Goal: Transaction & Acquisition: Purchase product/service

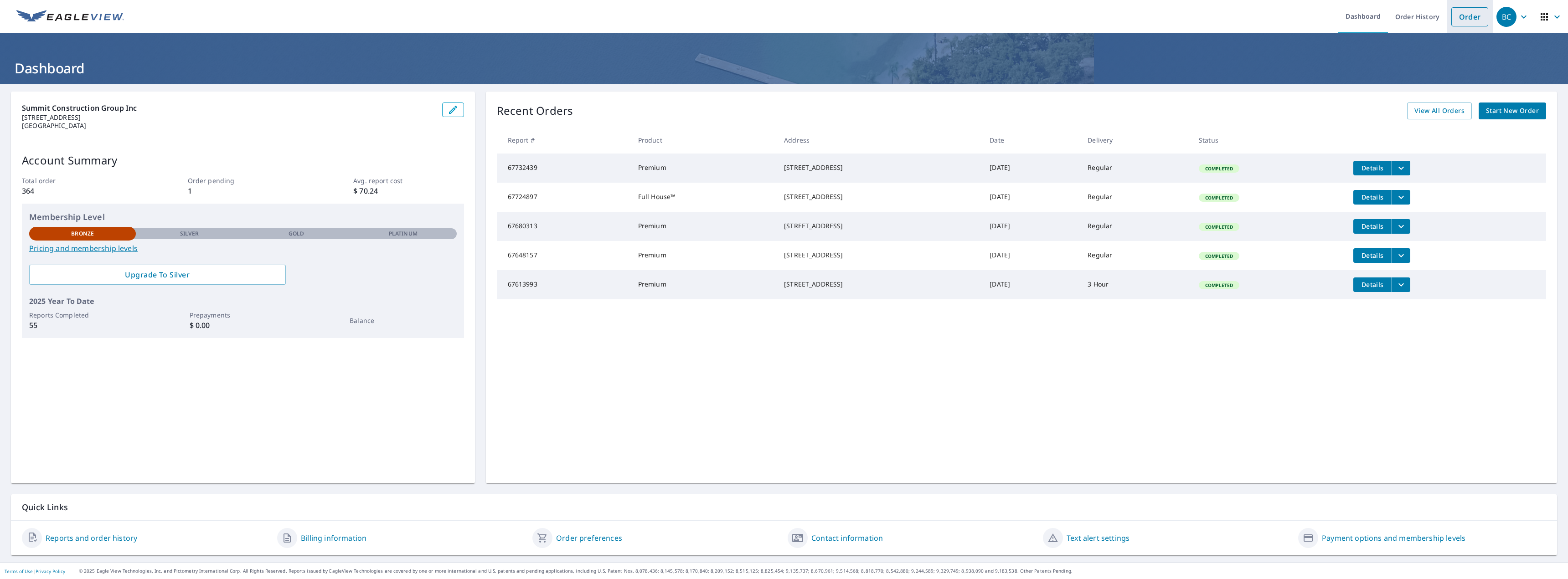
click at [1451, 23] on link "Order" at bounding box center [1469, 16] width 37 height 19
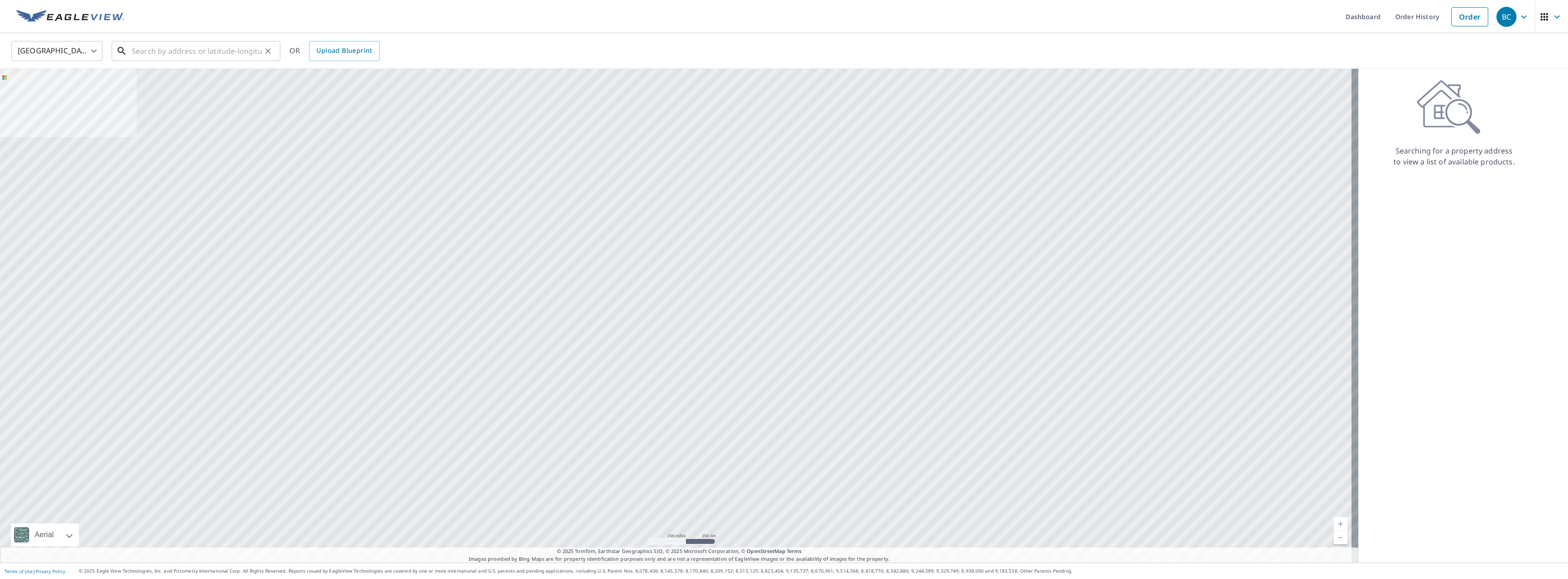
click at [203, 50] on input "text" at bounding box center [196, 51] width 130 height 26
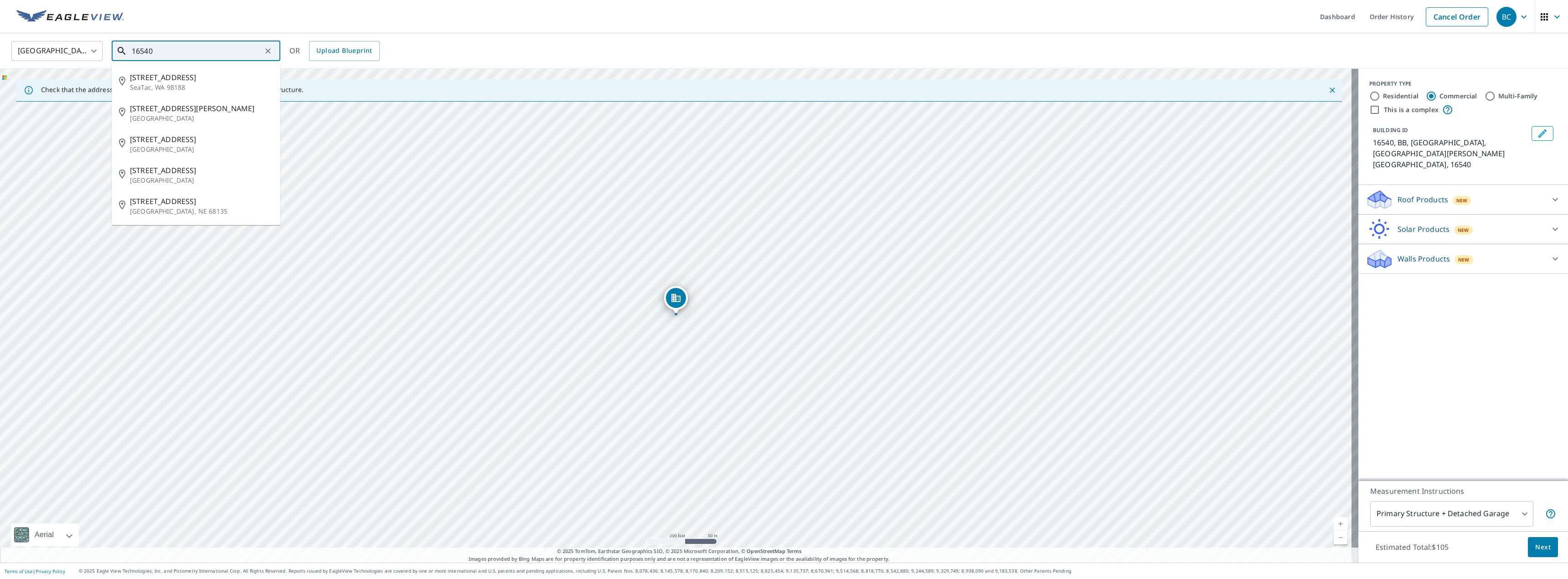
click at [196, 55] on input "16540" at bounding box center [196, 51] width 130 height 26
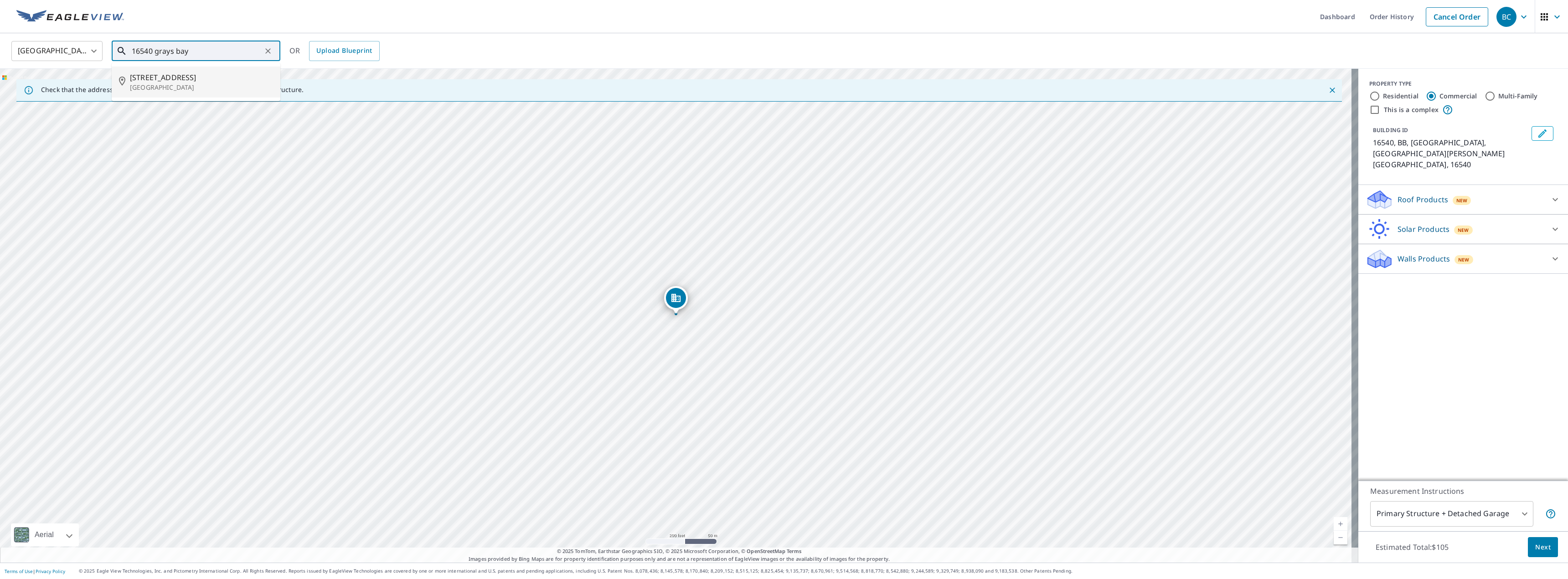
click at [183, 89] on p "[GEOGRAPHIC_DATA]" at bounding box center [201, 87] width 143 height 9
type input "[STREET_ADDRESS]"
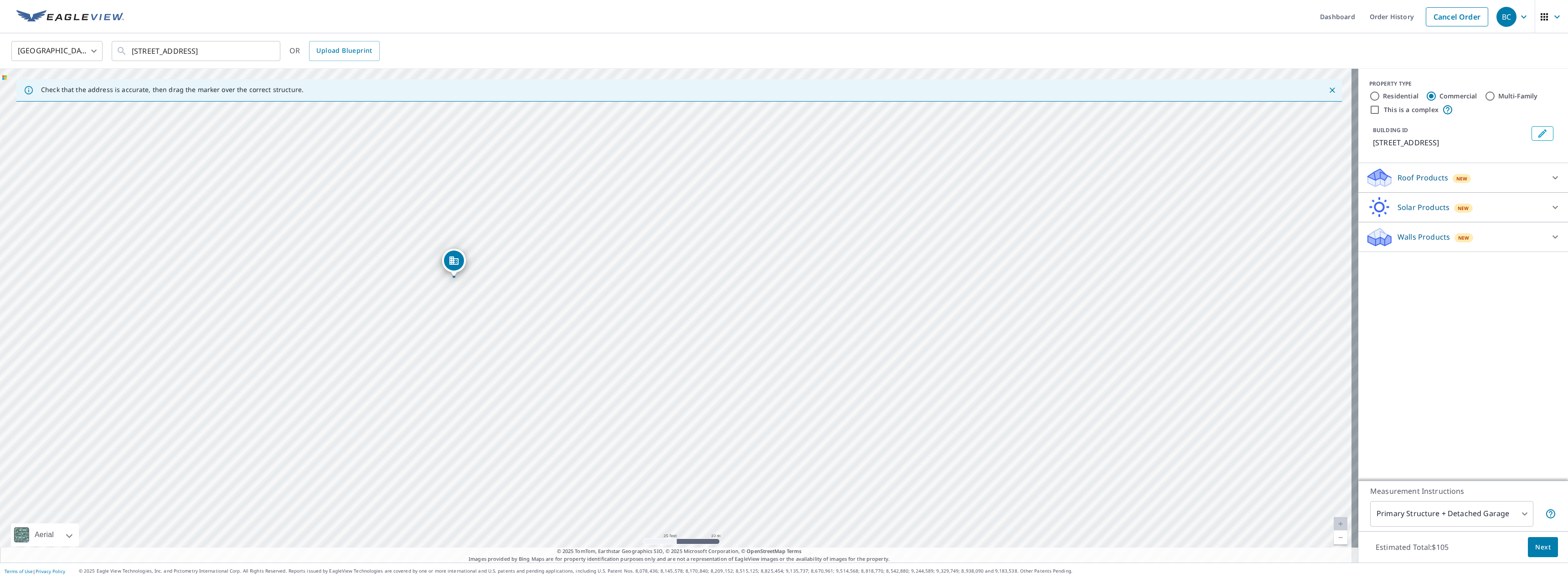
click at [1410, 95] on label "Residential" at bounding box center [1401, 96] width 35 height 9
click at [1380, 95] on input "Residential" at bounding box center [1375, 96] width 11 height 11
radio input "true"
click at [1429, 179] on p "Full House Products" at bounding box center [1433, 178] width 71 height 11
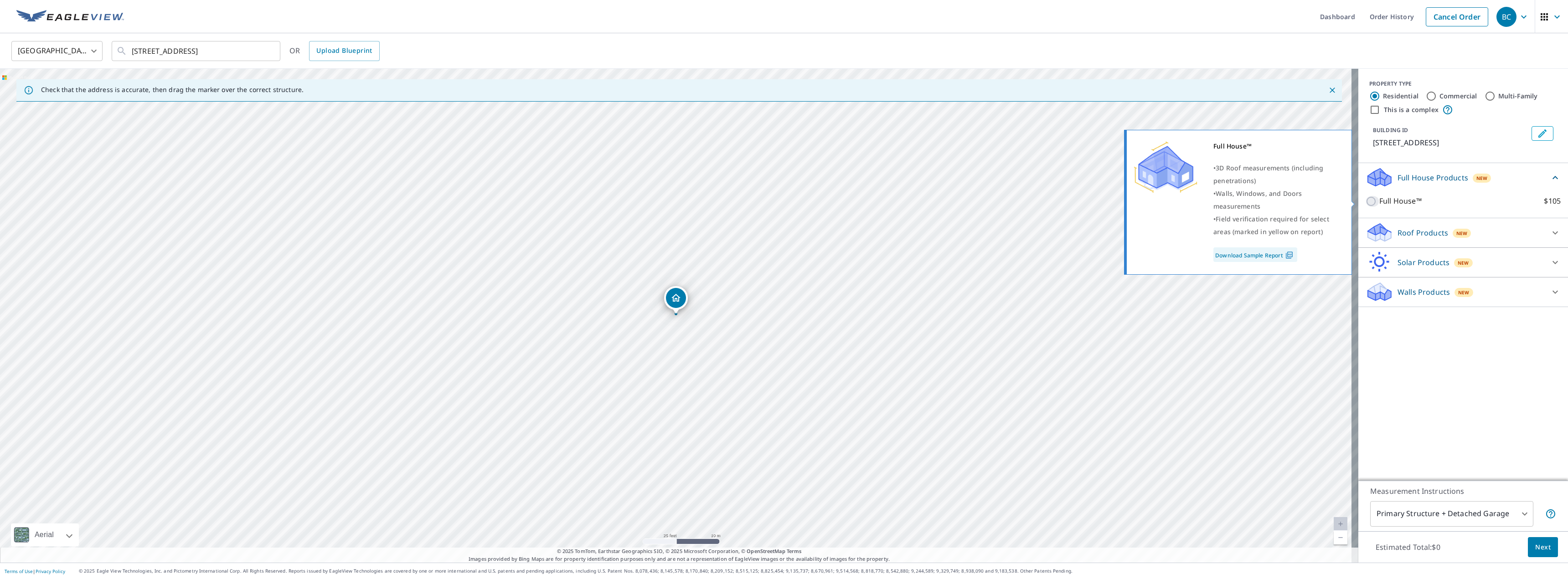
click at [1366, 205] on input "Full House™ $105" at bounding box center [1373, 201] width 13 height 11
checkbox input "true"
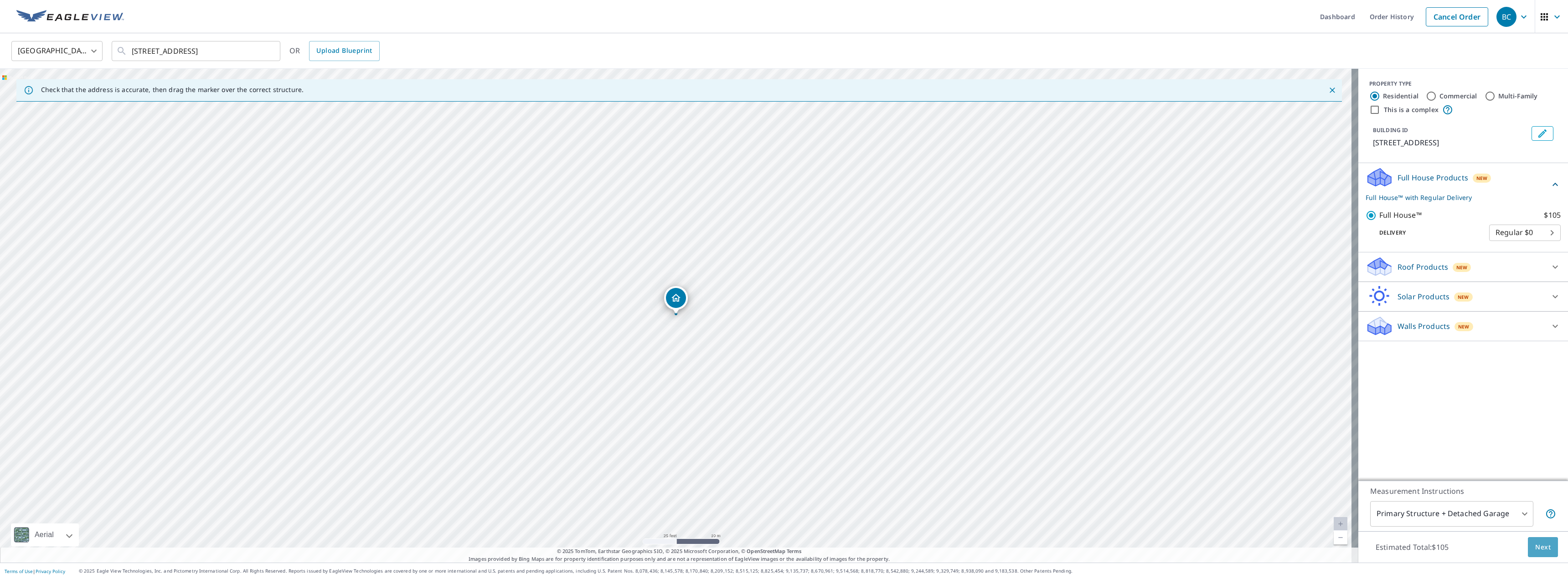
click at [1536, 547] on span "Next" at bounding box center [1542, 547] width 15 height 12
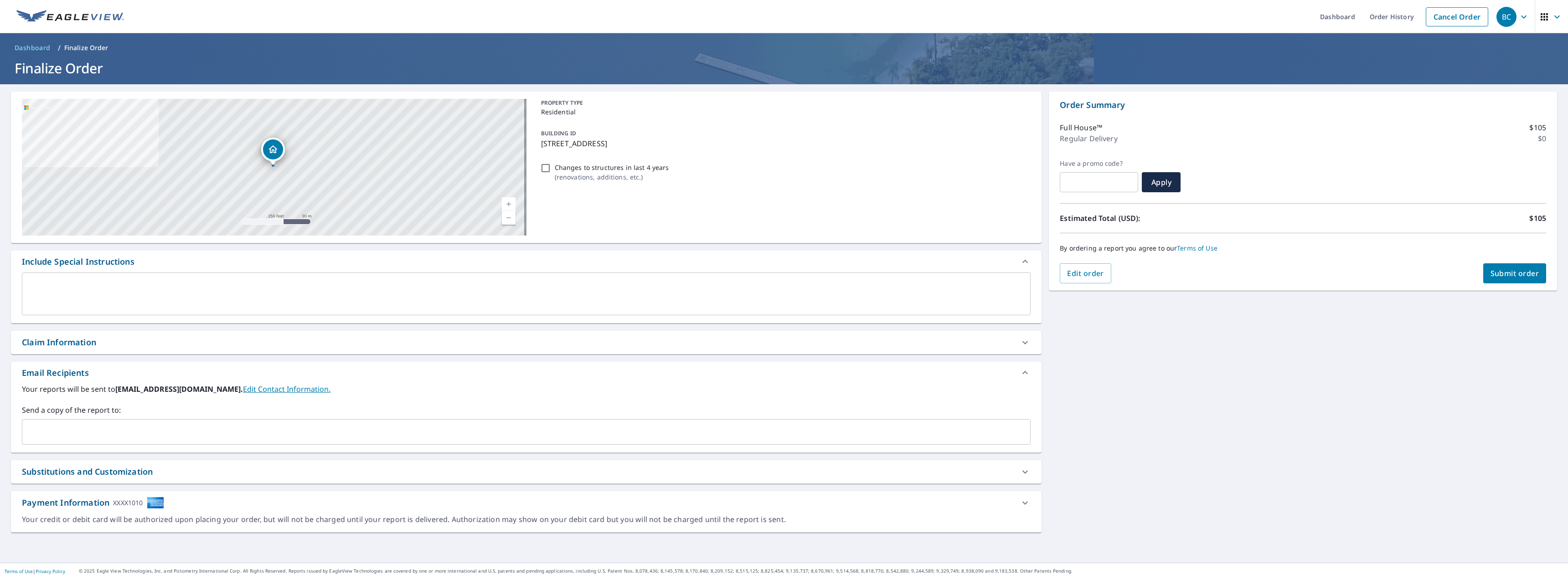
click at [111, 436] on input "text" at bounding box center [519, 432] width 987 height 17
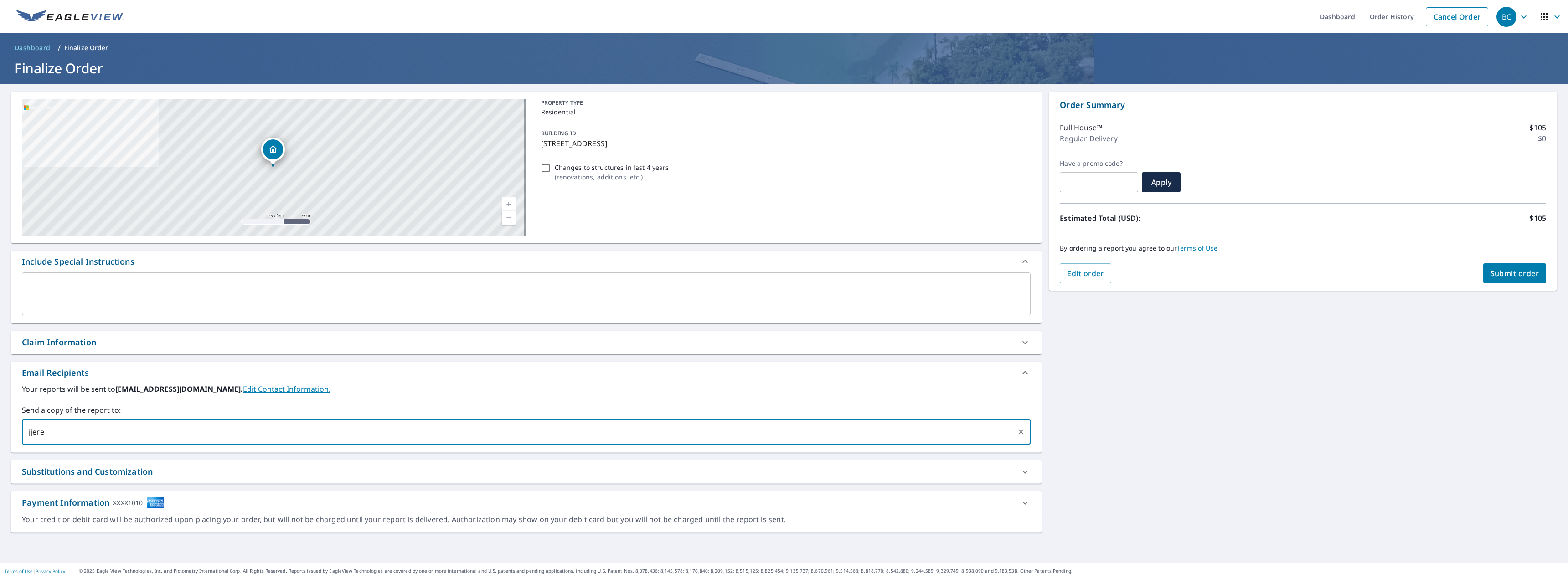
drag, startPoint x: 123, startPoint y: 426, endPoint x: -86, endPoint y: 417, distance: 209.2
click at [0, 417] on html "BC BC Dashboard Order History Cancel Order BC Dashboard / Finalize Order Finali…" at bounding box center [784, 290] width 1568 height 579
type input "[EMAIL_ADDRESS][DOMAIN_NAME]"
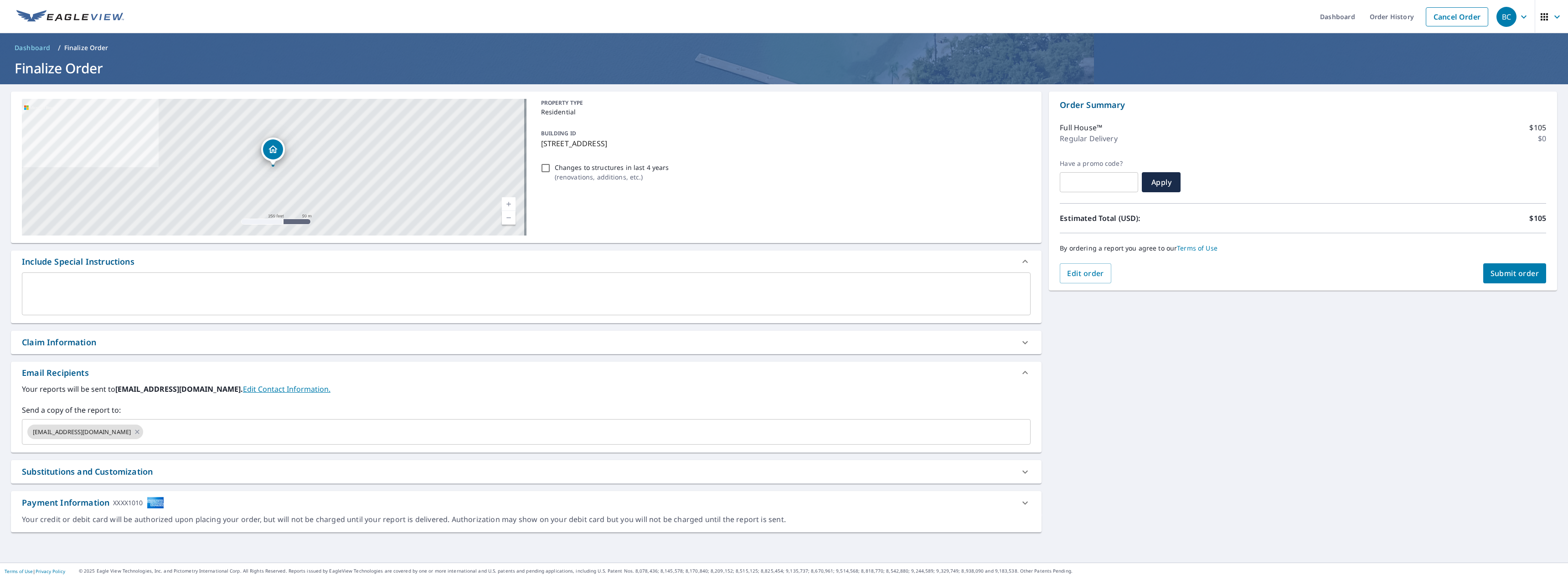
click at [63, 353] on div "Claim Information" at bounding box center [526, 342] width 1031 height 23
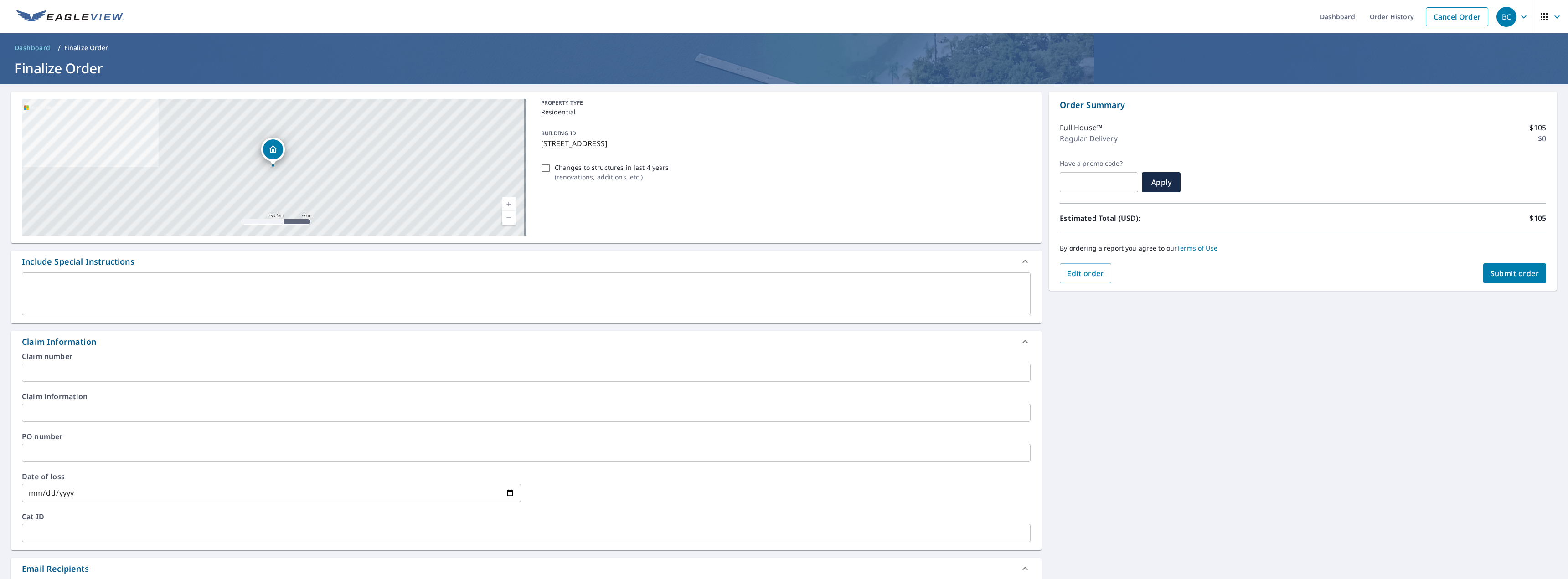
click at [71, 376] on input "text" at bounding box center [526, 373] width 1009 height 18
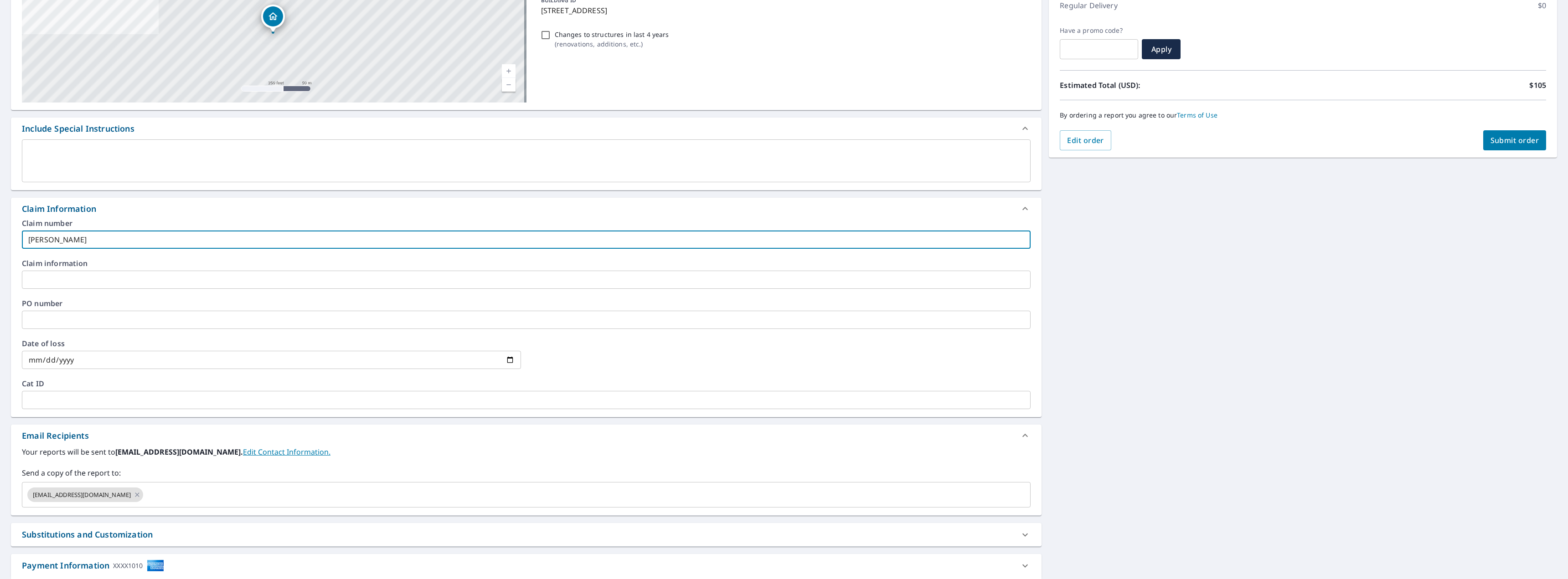
scroll to position [173, 0]
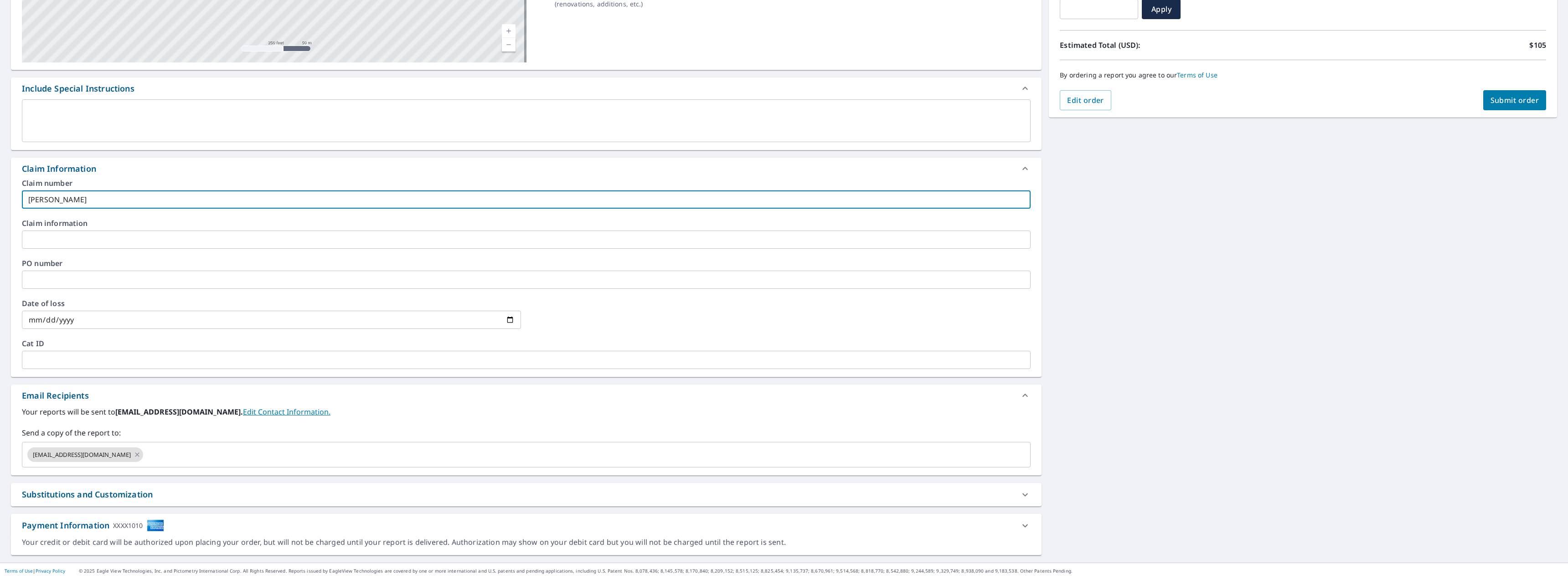
type input "[PERSON_NAME]"
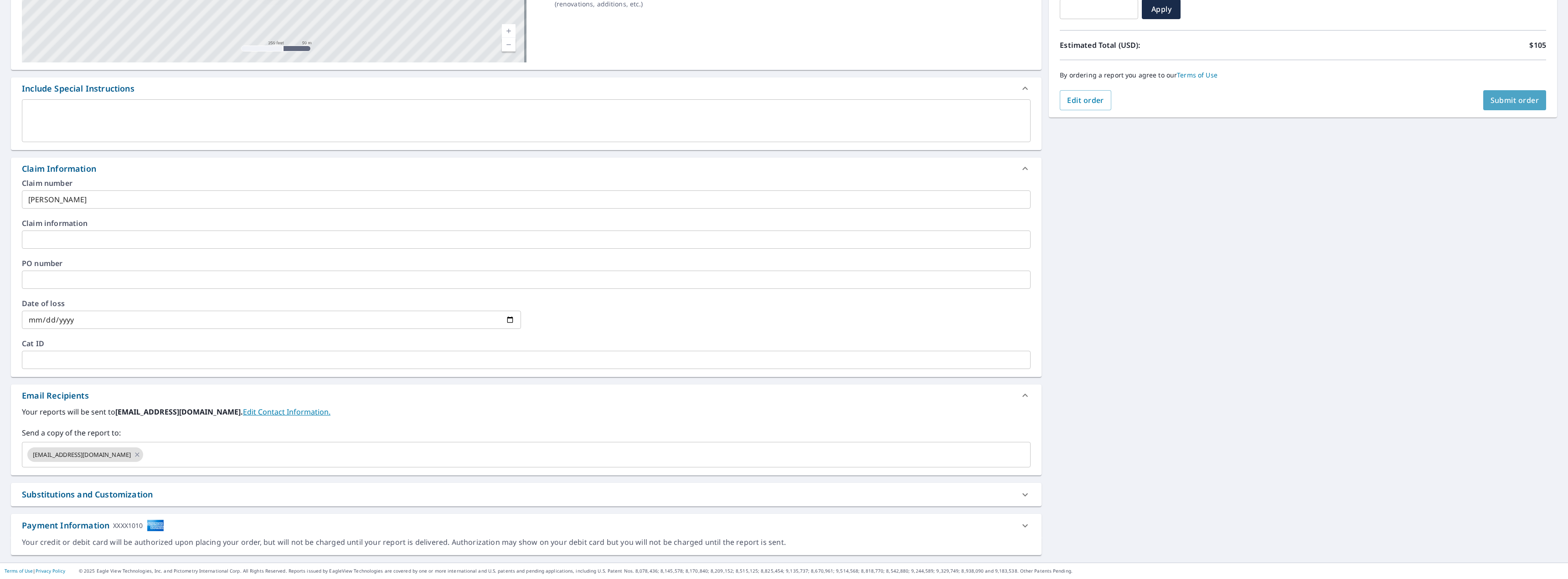
click at [1494, 104] on span "Submit order" at bounding box center [1515, 100] width 49 height 10
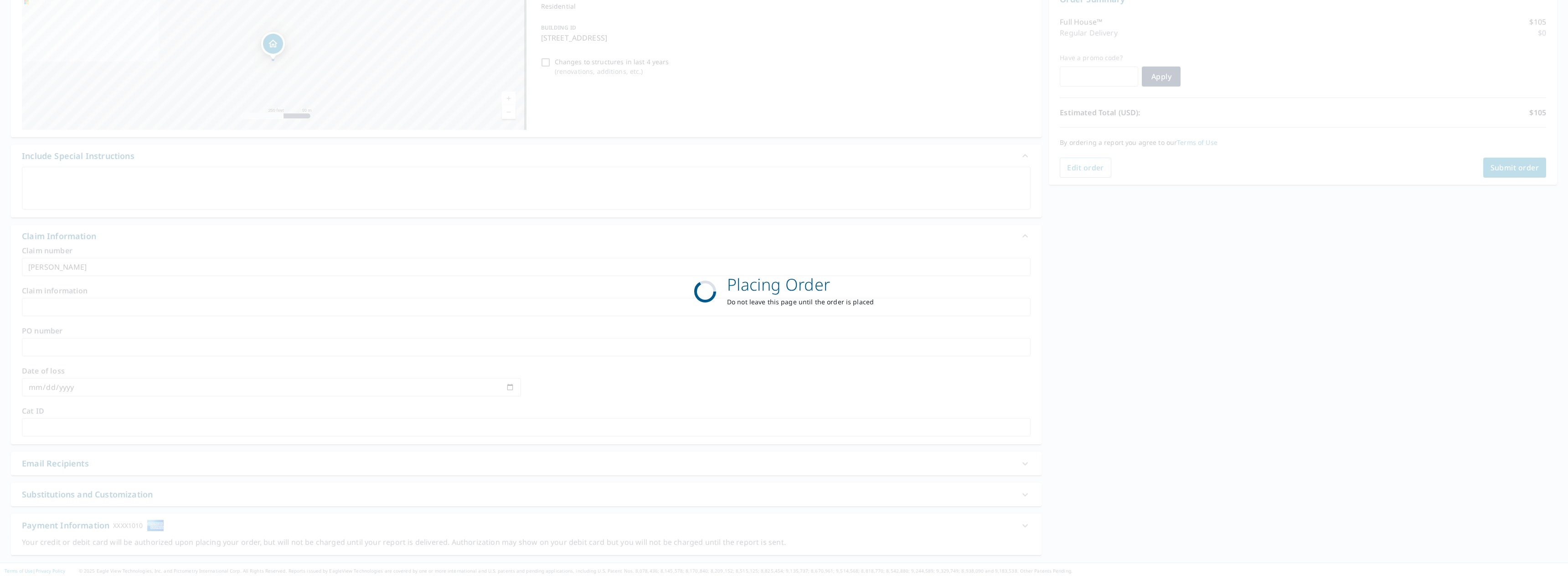
scroll to position [106, 0]
